Goal: Transaction & Acquisition: Download file/media

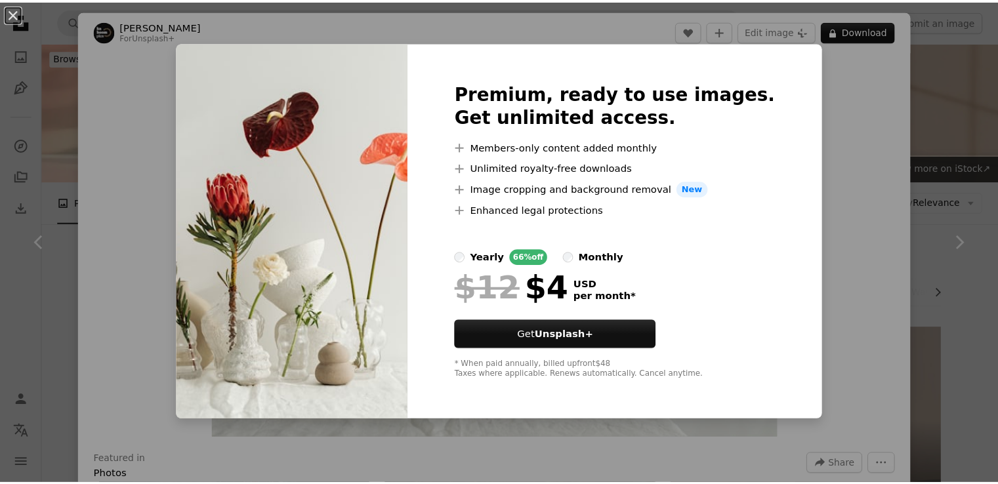
scroll to position [840, 0]
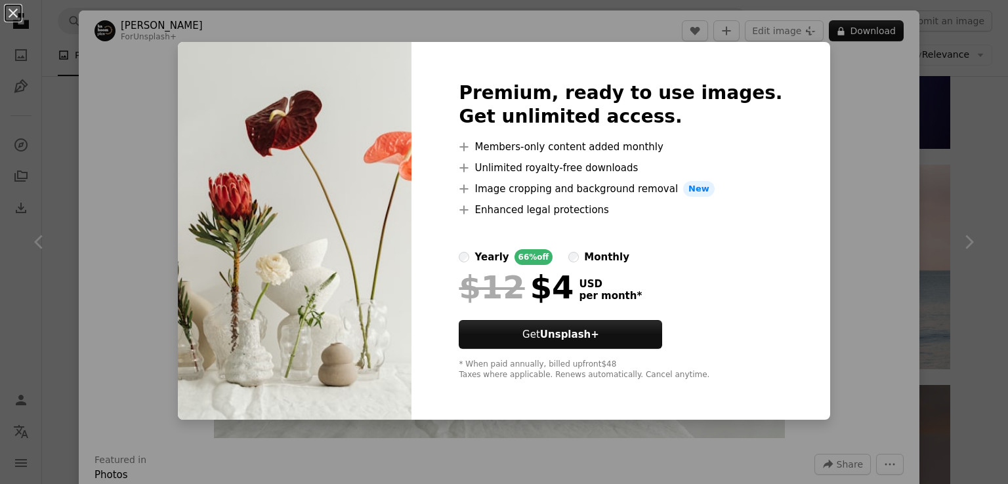
click at [824, 293] on div "An X shape Premium, ready to use images. Get unlimited access. A plus sign Memb…" at bounding box center [504, 242] width 1008 height 484
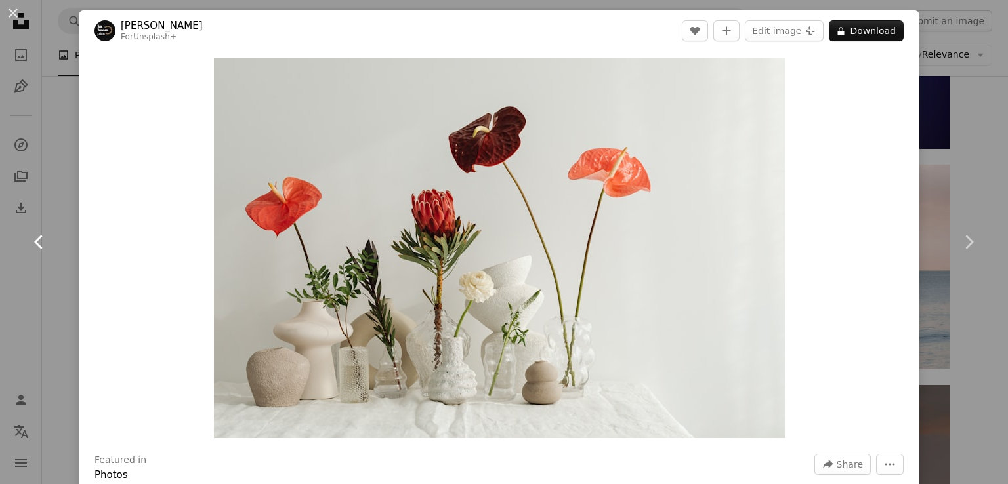
click at [70, 266] on link "Chevron left" at bounding box center [39, 242] width 79 height 126
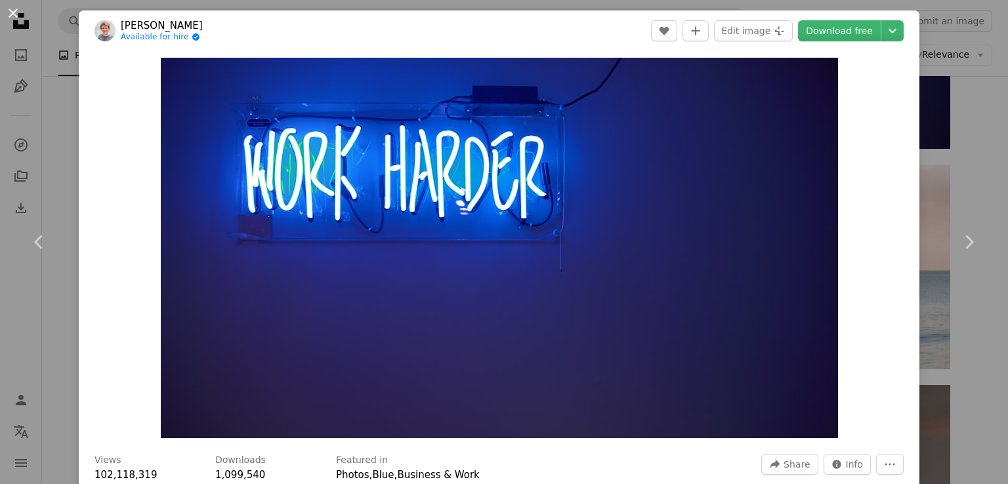
click at [10, 18] on button "An X shape" at bounding box center [13, 13] width 16 height 16
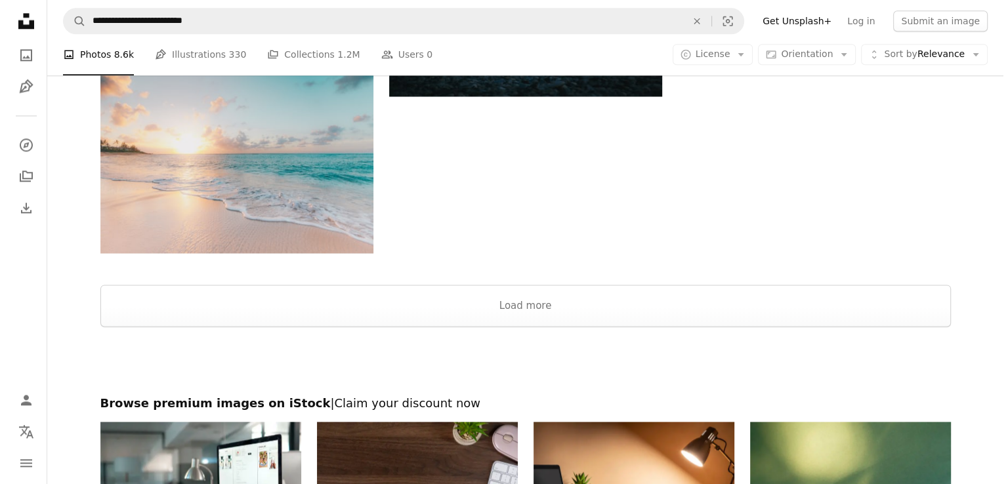
scroll to position [1605, 0]
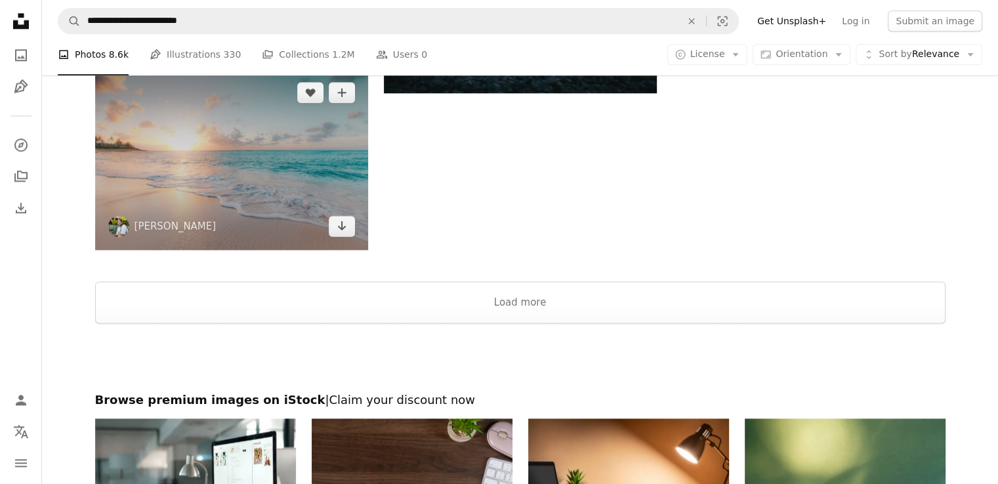
click at [315, 155] on img at bounding box center [231, 159] width 273 height 181
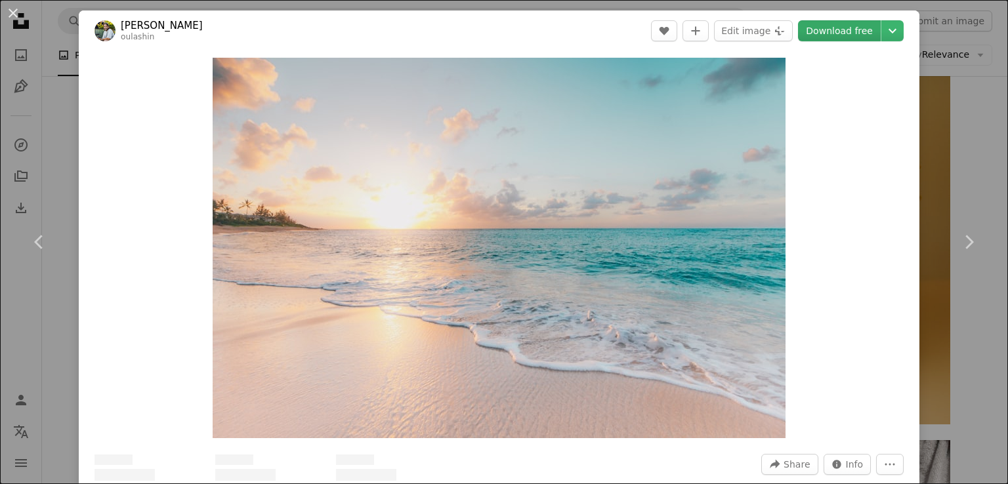
click at [811, 28] on link "Download free" at bounding box center [839, 30] width 83 height 21
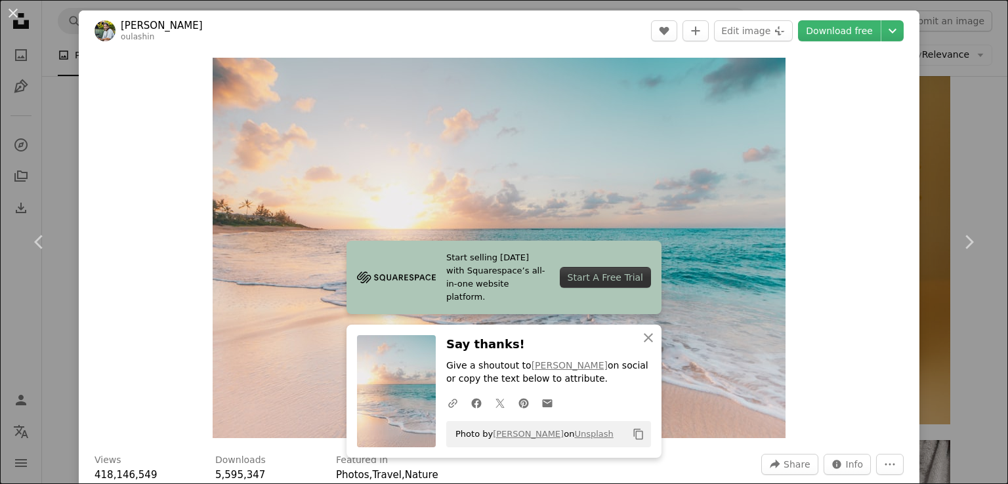
click at [819, 240] on div "Zoom in" at bounding box center [499, 248] width 840 height 394
click at [823, 32] on link "Download free" at bounding box center [839, 30] width 83 height 21
